Goal: Information Seeking & Learning: Learn about a topic

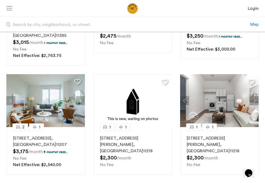
scroll to position [343, 0]
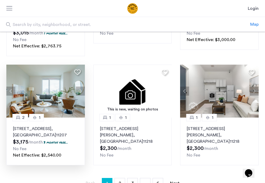
click at [82, 86] on button "Next apartment" at bounding box center [80, 90] width 9 height 9
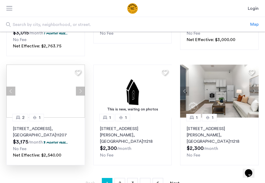
click at [82, 78] on div at bounding box center [45, 90] width 79 height 53
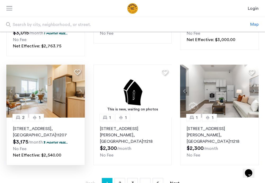
click at [81, 86] on button "Next apartment" at bounding box center [80, 90] width 9 height 9
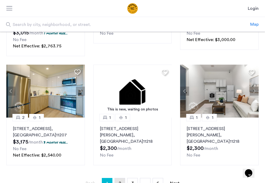
click at [118, 178] on link "page 2" at bounding box center [120, 183] width 10 height 10
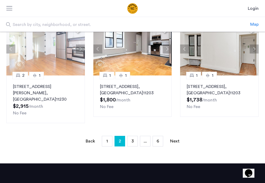
scroll to position [359, 0]
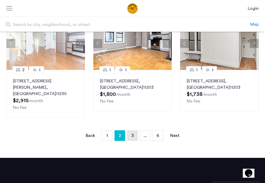
click at [132, 133] on span "3" at bounding box center [132, 135] width 2 height 4
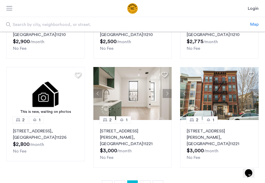
scroll to position [331, 0]
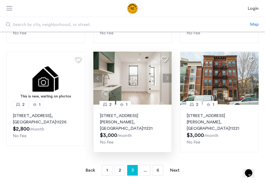
click at [169, 79] on button "Next apartment" at bounding box center [167, 77] width 9 height 9
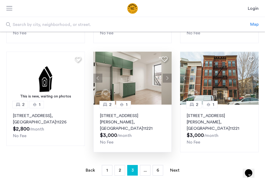
click at [168, 79] on button "Next apartment" at bounding box center [167, 77] width 9 height 9
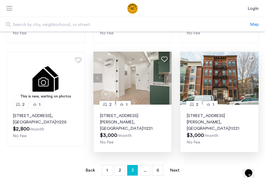
click at [255, 79] on button "Next apartment" at bounding box center [254, 77] width 9 height 9
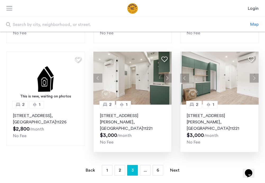
click at [255, 79] on button "Next apartment" at bounding box center [254, 77] width 9 height 9
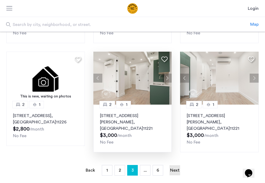
click at [176, 165] on link "Next page" at bounding box center [174, 170] width 11 height 10
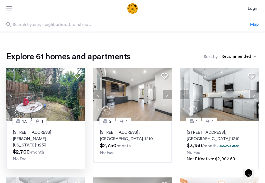
click at [81, 94] on button "Next apartment" at bounding box center [80, 94] width 9 height 9
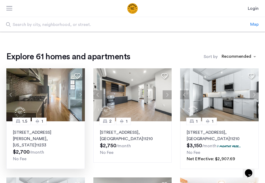
click at [81, 94] on button "Next apartment" at bounding box center [80, 94] width 9 height 9
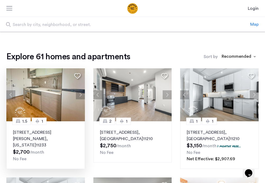
click at [81, 94] on button "Next apartment" at bounding box center [80, 94] width 9 height 9
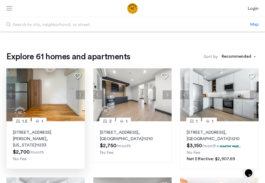
click at [81, 94] on button "Next apartment" at bounding box center [80, 94] width 9 height 9
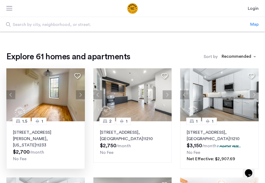
click at [81, 94] on button "Next apartment" at bounding box center [80, 94] width 9 height 9
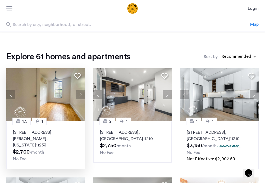
click at [81, 94] on button "Next apartment" at bounding box center [80, 94] width 9 height 9
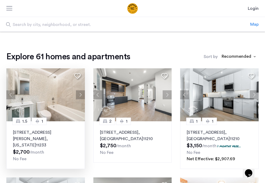
click at [81, 94] on button "Next apartment" at bounding box center [80, 94] width 9 height 9
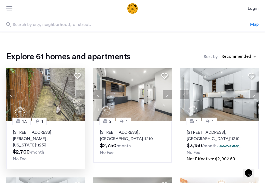
click at [58, 132] on p "336 Chauncey Steet, Unit 1D, Brooklyn , New York 11233" at bounding box center [45, 138] width 65 height 19
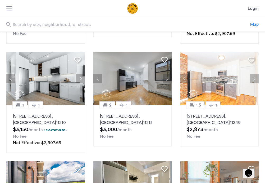
scroll to position [126, 0]
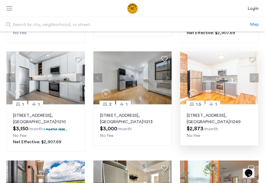
click at [254, 77] on button "Next apartment" at bounding box center [254, 77] width 9 height 9
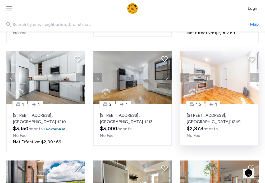
click at [254, 77] on button "Next apartment" at bounding box center [254, 77] width 9 height 9
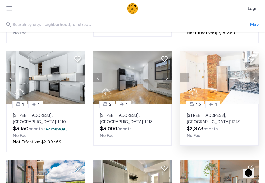
click at [254, 77] on button "Next apartment" at bounding box center [254, 77] width 9 height 9
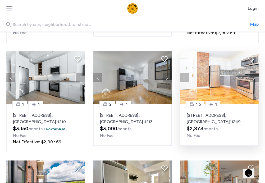
click at [254, 77] on button "Next apartment" at bounding box center [254, 77] width 9 height 9
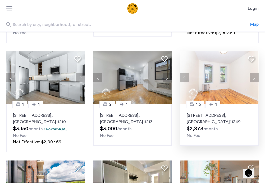
click at [254, 77] on button "Next apartment" at bounding box center [254, 77] width 9 height 9
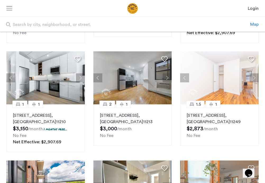
click at [252, 79] on button "Next apartment" at bounding box center [254, 77] width 9 height 9
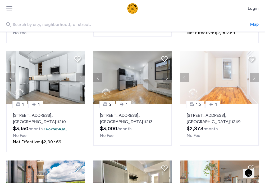
click at [221, 96] on img at bounding box center [219, 77] width 79 height 53
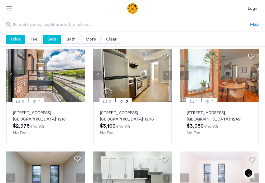
scroll to position [236, 0]
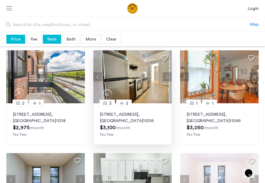
click at [169, 77] on button "Next apartment" at bounding box center [167, 76] width 9 height 9
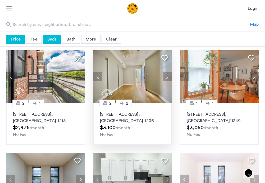
click at [169, 77] on button "Next apartment" at bounding box center [167, 76] width 9 height 9
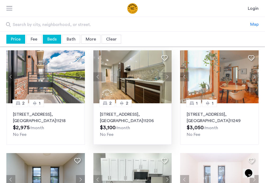
click at [169, 77] on button "Next apartment" at bounding box center [167, 76] width 9 height 9
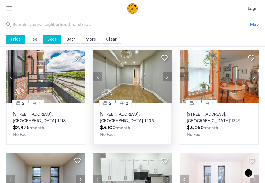
click at [169, 77] on button "Next apartment" at bounding box center [167, 76] width 9 height 9
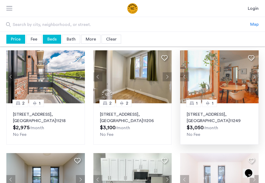
click at [254, 79] on button "Next apartment" at bounding box center [254, 76] width 9 height 9
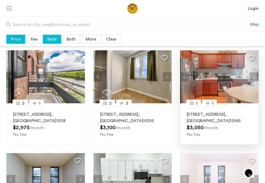
click at [225, 111] on p "77 Division Ave, Unit 3, Brooklyn , NY 11249" at bounding box center [219, 117] width 65 height 13
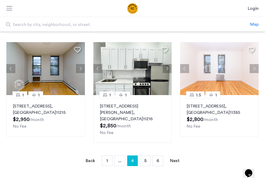
scroll to position [351, 0]
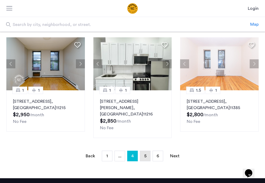
click at [146, 151] on link "page 5" at bounding box center [145, 156] width 10 height 10
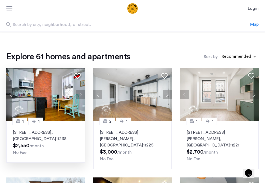
click at [81, 94] on button "Next apartment" at bounding box center [80, 94] width 9 height 9
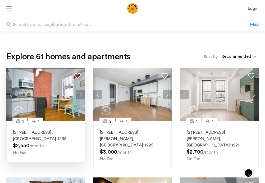
click at [81, 94] on button "Next apartment" at bounding box center [80, 94] width 9 height 9
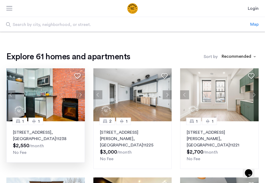
click at [81, 94] on button "Next apartment" at bounding box center [80, 94] width 9 height 9
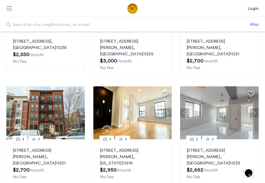
scroll to position [88, 0]
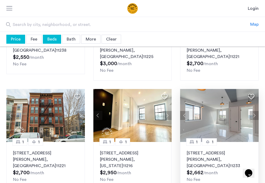
click at [254, 111] on button "Next apartment" at bounding box center [254, 115] width 9 height 9
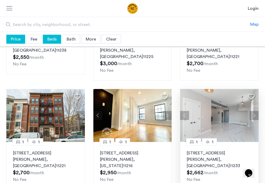
click at [254, 111] on button "Next apartment" at bounding box center [254, 115] width 9 height 9
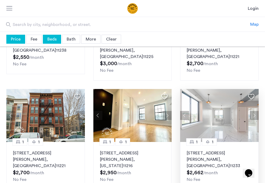
click at [254, 111] on button "Next apartment" at bounding box center [254, 115] width 9 height 9
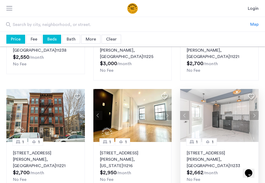
click at [215, 150] on p "14 Havens Pl, Unit 1A, Brooklyn , NY 11233" at bounding box center [219, 159] width 65 height 19
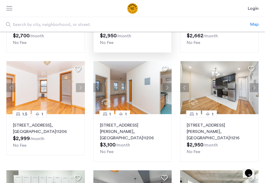
scroll to position [228, 0]
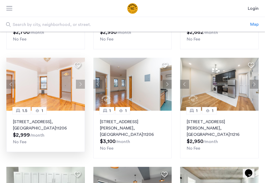
click at [81, 80] on button "Next apartment" at bounding box center [80, 84] width 9 height 9
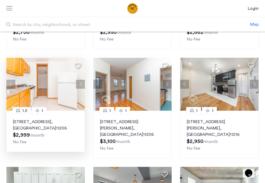
click at [81, 80] on button "Next apartment" at bounding box center [80, 84] width 9 height 9
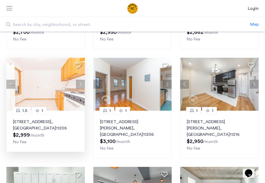
click at [81, 80] on button "Next apartment" at bounding box center [80, 84] width 9 height 9
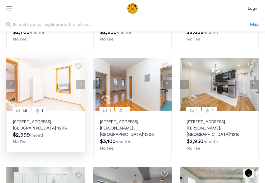
click at [81, 80] on button "Next apartment" at bounding box center [80, 84] width 9 height 9
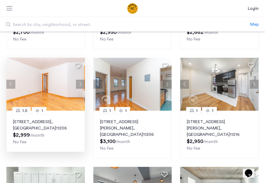
click at [81, 80] on button "Next apartment" at bounding box center [80, 84] width 9 height 9
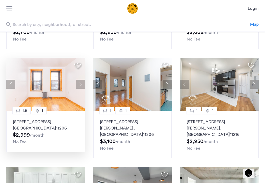
click at [61, 118] on p "134 Boerum St, Unit F1, Brooklyn , NY 11206" at bounding box center [45, 124] width 65 height 13
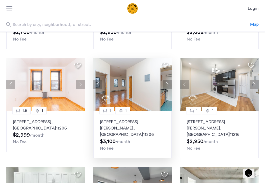
click at [170, 80] on button "Next apartment" at bounding box center [167, 84] width 9 height 9
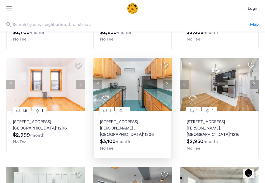
click at [170, 80] on button "Next apartment" at bounding box center [167, 84] width 9 height 9
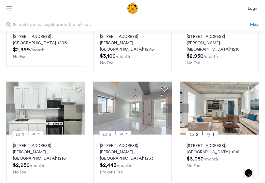
scroll to position [336, 0]
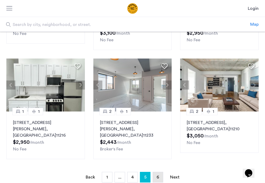
click at [159, 172] on link "page 6" at bounding box center [158, 177] width 10 height 10
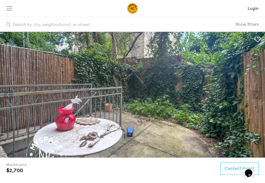
click at [161, 91] on img at bounding box center [132, 95] width 265 height 126
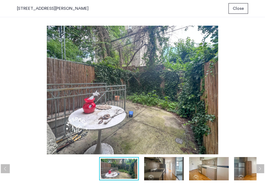
click at [154, 166] on img at bounding box center [164, 168] width 40 height 23
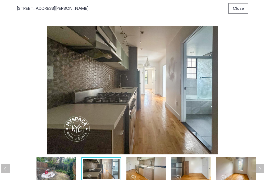
click at [152, 166] on img at bounding box center [146, 168] width 40 height 23
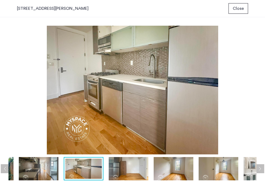
click at [130, 170] on img at bounding box center [129, 168] width 40 height 23
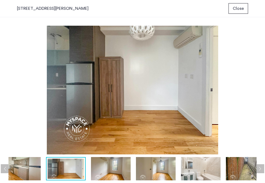
click at [163, 169] on img at bounding box center [156, 168] width 40 height 23
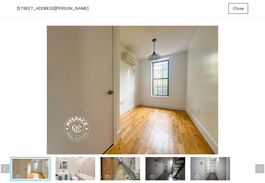
click at [186, 167] on div at bounding box center [8, 168] width 626 height 23
click at [166, 168] on img at bounding box center [165, 168] width 40 height 23
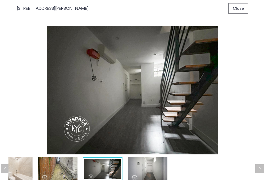
click at [139, 166] on img at bounding box center [148, 168] width 40 height 23
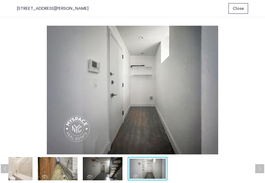
click at [73, 167] on img at bounding box center [58, 168] width 40 height 23
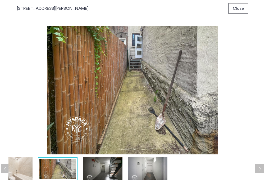
click at [27, 168] on img at bounding box center [13, 168] width 40 height 23
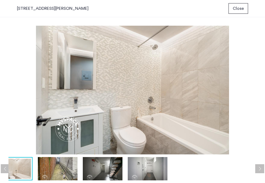
click at [4, 169] on button "Previous apartment" at bounding box center [5, 168] width 9 height 9
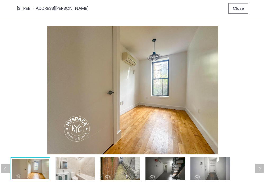
click at [91, 168] on img at bounding box center [76, 168] width 40 height 23
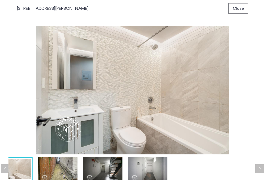
click at [5, 167] on button "Previous apartment" at bounding box center [5, 168] width 9 height 9
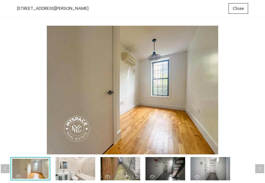
click at [5, 168] on button "Previous apartment" at bounding box center [5, 168] width 9 height 9
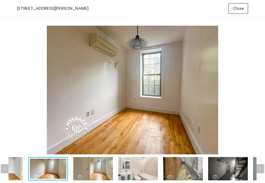
click at [5, 168] on button "Previous apartment" at bounding box center [5, 168] width 9 height 9
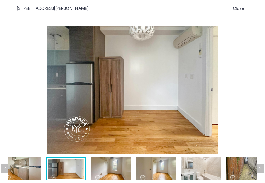
click at [22, 167] on img at bounding box center [21, 168] width 40 height 23
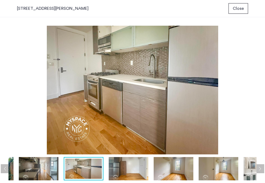
click at [5, 167] on button "Previous apartment" at bounding box center [5, 168] width 9 height 9
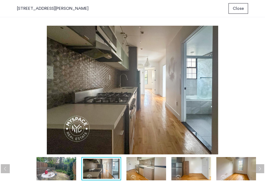
click at [107, 172] on img at bounding box center [101, 168] width 36 height 20
click at [186, 169] on img at bounding box center [191, 168] width 40 height 23
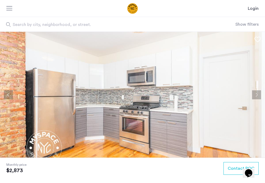
click at [256, 93] on button "Next apartment" at bounding box center [256, 94] width 9 height 9
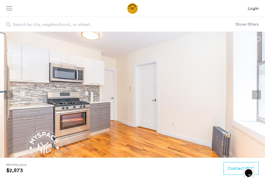
click at [256, 93] on button "Next apartment" at bounding box center [256, 94] width 9 height 9
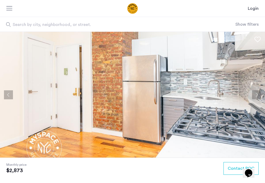
click at [256, 93] on button "Next apartment" at bounding box center [256, 94] width 9 height 9
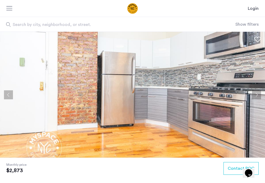
click at [256, 93] on button "Next apartment" at bounding box center [256, 94] width 9 height 9
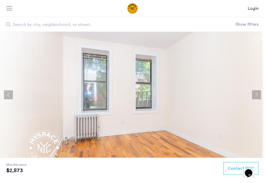
click at [256, 93] on button "Next apartment" at bounding box center [256, 94] width 9 height 9
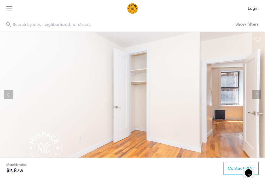
click at [256, 93] on button "Next apartment" at bounding box center [256, 94] width 9 height 9
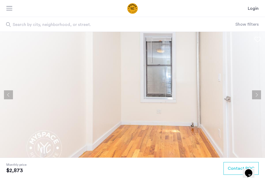
click at [256, 93] on button "Next apartment" at bounding box center [256, 94] width 9 height 9
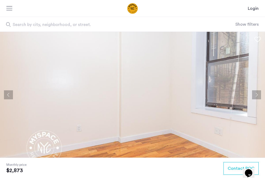
click at [256, 93] on button "Next apartment" at bounding box center [256, 94] width 9 height 9
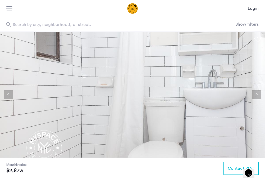
click at [256, 93] on button "Next apartment" at bounding box center [256, 94] width 9 height 9
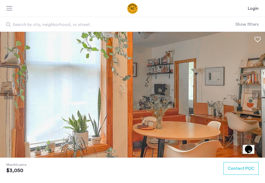
click at [257, 95] on button "Next apartment" at bounding box center [256, 94] width 9 height 9
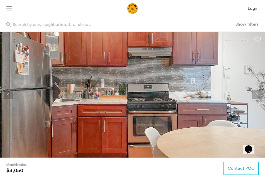
click at [257, 95] on button "Next apartment" at bounding box center [256, 94] width 9 height 9
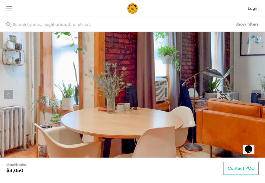
click at [257, 95] on button "Next apartment" at bounding box center [256, 94] width 9 height 9
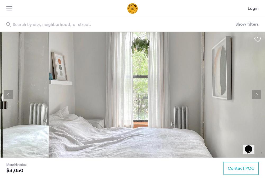
click at [257, 95] on button "Next apartment" at bounding box center [256, 94] width 9 height 9
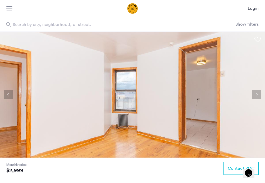
click at [255, 94] on button "Next apartment" at bounding box center [256, 94] width 9 height 9
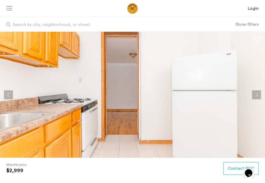
click at [255, 94] on button "Next apartment" at bounding box center [256, 94] width 9 height 9
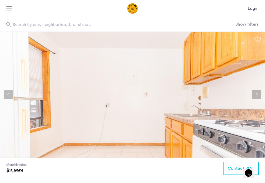
click at [255, 94] on button "Next apartment" at bounding box center [256, 94] width 9 height 9
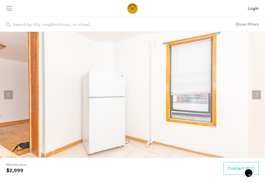
click at [255, 94] on button "Next apartment" at bounding box center [256, 94] width 9 height 9
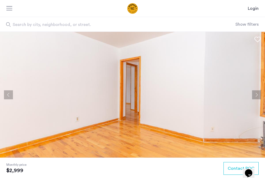
click at [255, 94] on button "Next apartment" at bounding box center [256, 94] width 9 height 9
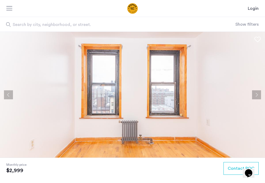
click at [255, 94] on button "Next apartment" at bounding box center [256, 94] width 9 height 9
